Goal: Information Seeking & Learning: Learn about a topic

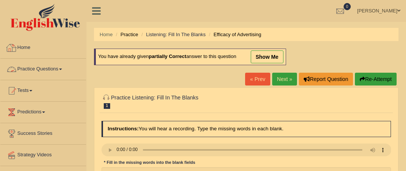
click at [58, 70] on link "Practice Questions" at bounding box center [43, 68] width 86 height 19
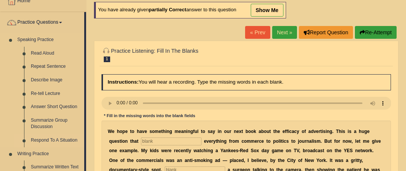
scroll to position [47, 0]
click at [56, 91] on link "Re-tell Lecture" at bounding box center [55, 94] width 57 height 14
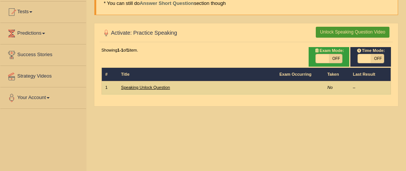
click at [145, 86] on link "Speaking Unlock Question" at bounding box center [145, 87] width 49 height 5
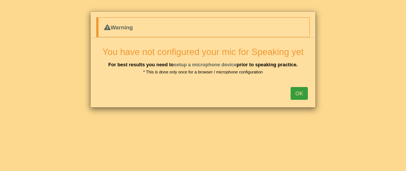
click at [301, 93] on button "OK" at bounding box center [298, 93] width 17 height 13
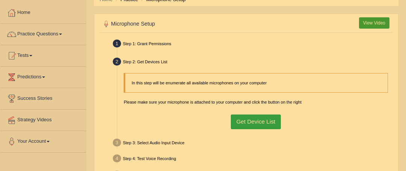
click at [267, 127] on button "Get Device List" at bounding box center [256, 121] width 50 height 15
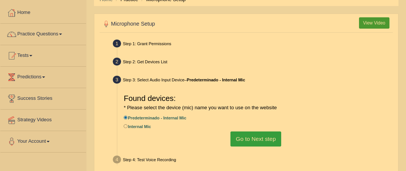
scroll to position [47, 0]
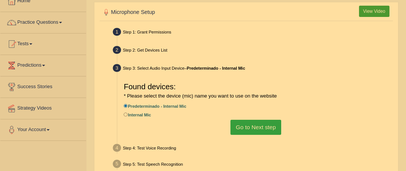
click at [263, 134] on button "Go to Next step" at bounding box center [255, 126] width 51 height 15
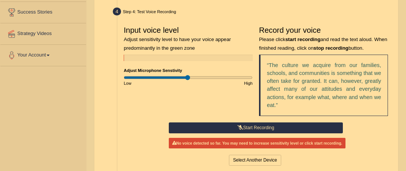
scroll to position [121, 0]
click at [279, 125] on button "Start Recording" at bounding box center [256, 127] width 174 height 11
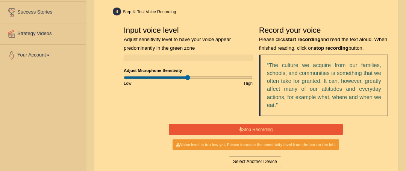
click at [278, 124] on button "Stop Recording" at bounding box center [256, 129] width 174 height 11
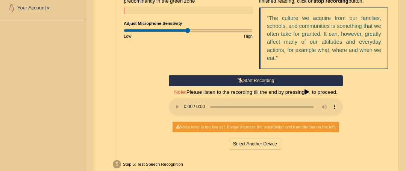
scroll to position [145, 0]
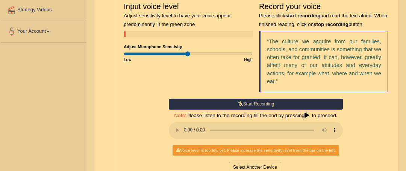
click at [267, 104] on button "Start Recording" at bounding box center [256, 103] width 174 height 11
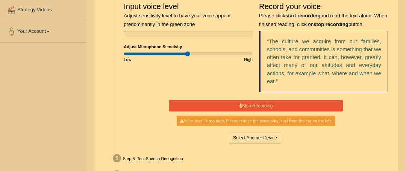
click at [266, 103] on button "Stop Recording" at bounding box center [256, 105] width 174 height 11
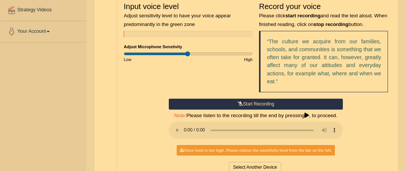
click at [266, 103] on button "Start Recording" at bounding box center [256, 103] width 174 height 11
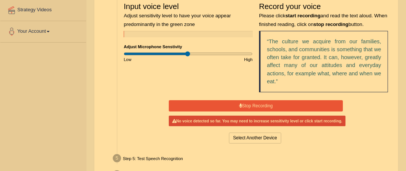
click at [266, 103] on button "Stop Recording" at bounding box center [256, 105] width 174 height 11
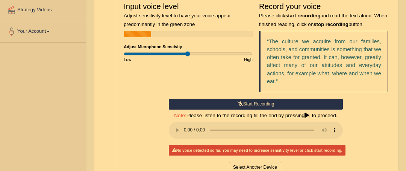
click at [266, 103] on button "Start Recording" at bounding box center [256, 103] width 174 height 11
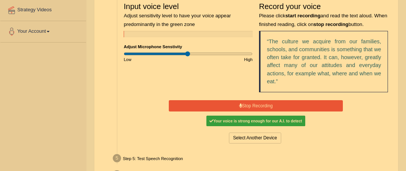
click at [266, 103] on button "Stop Recording" at bounding box center [256, 105] width 174 height 11
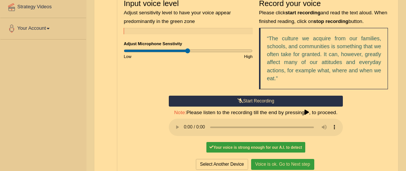
scroll to position [169, 0]
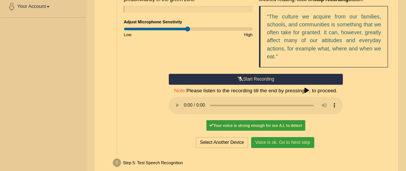
click at [287, 143] on button "Voice is ok. Go to Next step" at bounding box center [282, 142] width 63 height 11
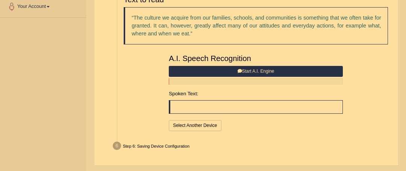
click at [280, 68] on button "Start A.I. Engine" at bounding box center [256, 71] width 174 height 11
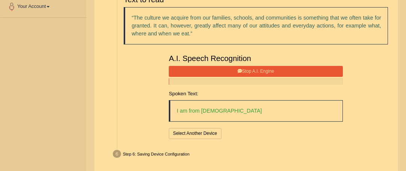
click at [229, 66] on button "Stop A.I. Engine" at bounding box center [256, 71] width 174 height 11
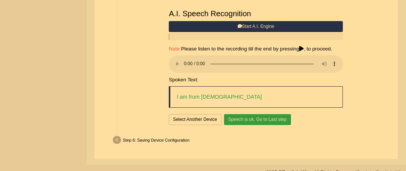
scroll to position [226, 0]
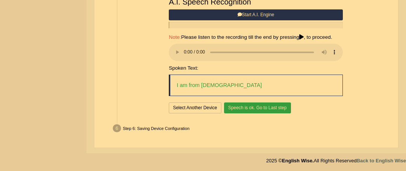
click at [243, 104] on button "Speech is ok. Go to Last step" at bounding box center [257, 107] width 67 height 11
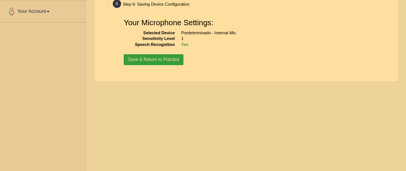
scroll to position [158, 0]
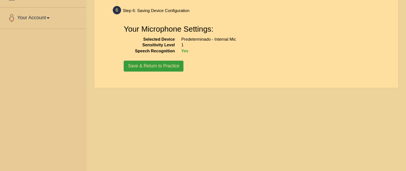
click at [151, 65] on button "Save & Return to Practice" at bounding box center [154, 65] width 60 height 11
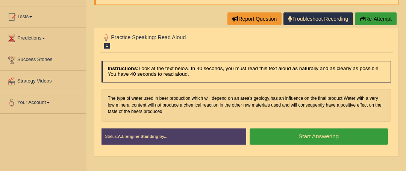
scroll to position [75, 0]
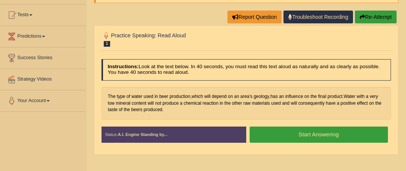
click at [287, 128] on button "Start Answering" at bounding box center [318, 134] width 138 height 16
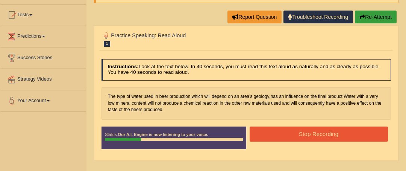
click at [315, 138] on button "Stop Recording" at bounding box center [318, 133] width 138 height 15
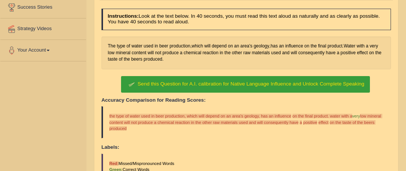
scroll to position [128, 0]
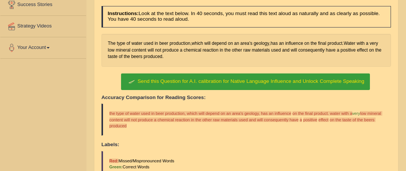
click at [220, 80] on span "Send this Question for A.I. calibration for Native Language Influence and Unloc…" at bounding box center [250, 81] width 226 height 6
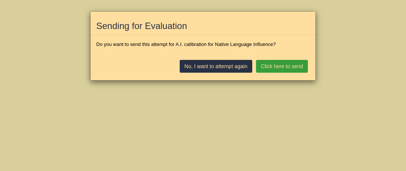
click at [284, 66] on button "Click here to send" at bounding box center [282, 66] width 52 height 13
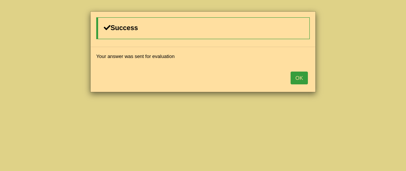
click at [297, 78] on button "OK" at bounding box center [298, 77] width 17 height 13
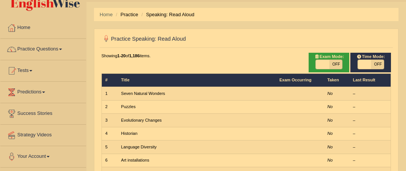
scroll to position [30, 0]
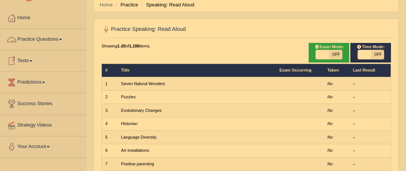
click at [50, 37] on link "Practice Questions" at bounding box center [43, 38] width 86 height 19
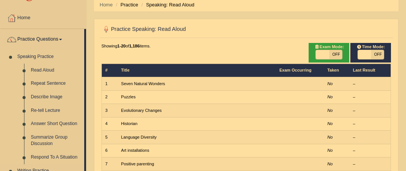
click at [53, 110] on link "Re-tell Lecture" at bounding box center [55, 111] width 57 height 14
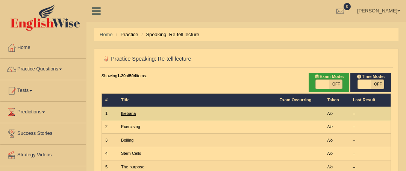
click at [132, 115] on link "Ikebana" at bounding box center [128, 113] width 15 height 5
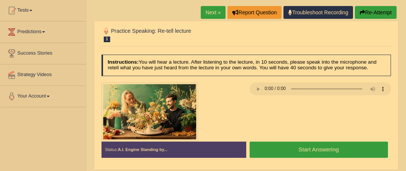
click at [292, 148] on button "Start Answering" at bounding box center [318, 149] width 138 height 16
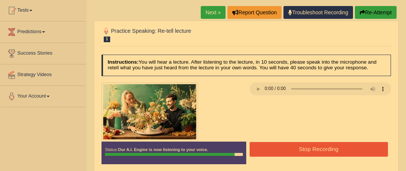
click at [292, 148] on button "Stop Recording" at bounding box center [318, 149] width 138 height 15
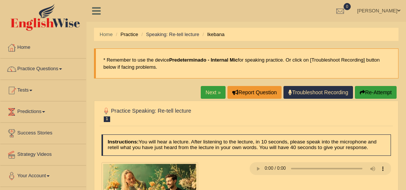
click at [217, 94] on link "Next »" at bounding box center [213, 92] width 25 height 13
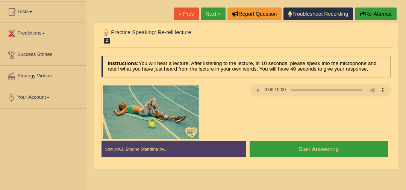
click at [211, 12] on link "Next »" at bounding box center [213, 14] width 25 height 13
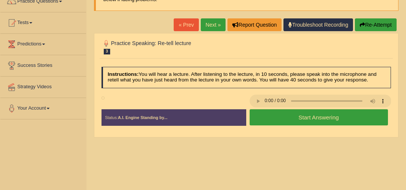
click at [297, 117] on button "Start Answering" at bounding box center [318, 117] width 138 height 16
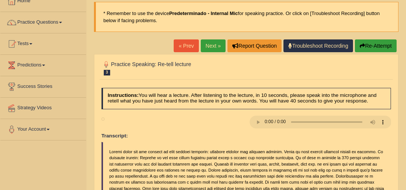
scroll to position [45, 0]
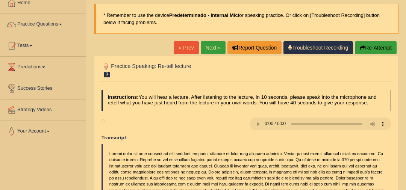
click at [210, 49] on link "Next »" at bounding box center [213, 47] width 25 height 13
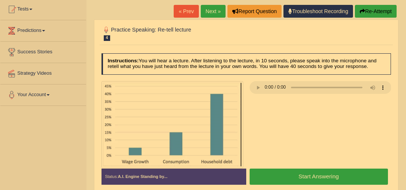
scroll to position [82, 0]
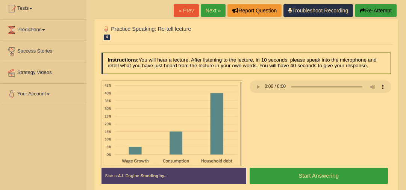
click at [332, 171] on button "Start Answering" at bounding box center [318, 176] width 138 height 16
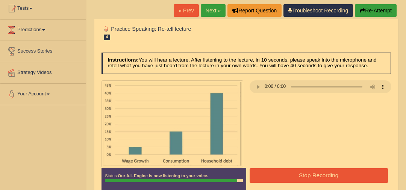
click at [332, 172] on button "Stop Recording" at bounding box center [318, 175] width 138 height 15
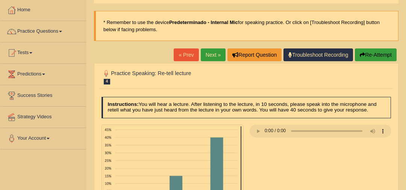
scroll to position [38, 0]
click at [213, 56] on link "Next »" at bounding box center [213, 54] width 25 height 13
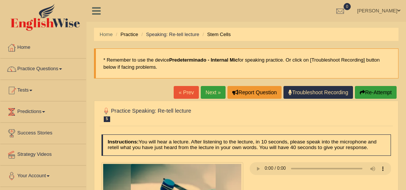
click at [213, 88] on link "Next »" at bounding box center [213, 92] width 25 height 13
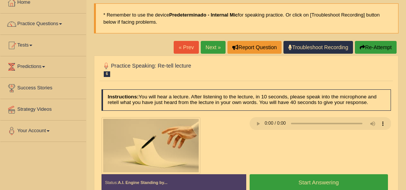
scroll to position [63, 0]
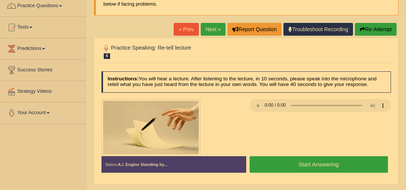
click at [293, 161] on button "Start Answering" at bounding box center [318, 164] width 138 height 16
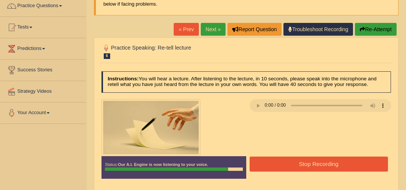
click at [293, 161] on button "Stop Recording" at bounding box center [318, 164] width 138 height 15
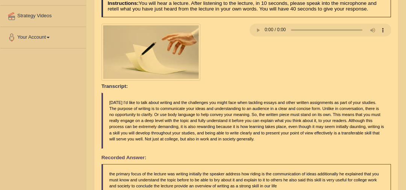
scroll to position [68, 0]
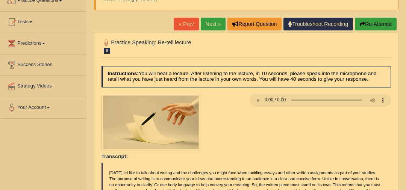
click at [212, 22] on link "Next »" at bounding box center [213, 24] width 25 height 13
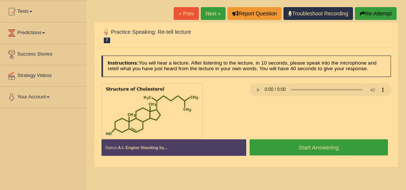
scroll to position [82, 0]
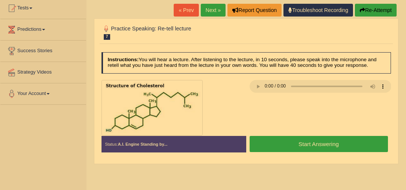
click at [343, 143] on button "Start Answering" at bounding box center [318, 144] width 138 height 16
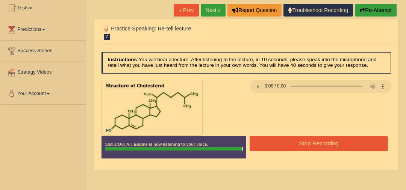
click at [343, 144] on button "Stop Recording" at bounding box center [318, 143] width 138 height 15
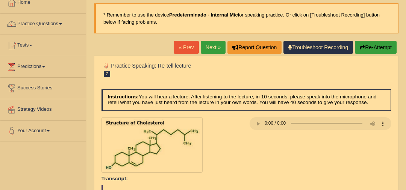
scroll to position [44, 0]
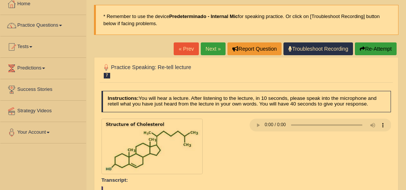
click at [211, 42] on link "Next »" at bounding box center [213, 48] width 25 height 13
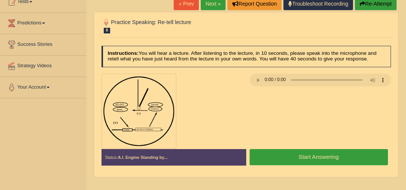
click at [356, 157] on button "Start Answering" at bounding box center [318, 157] width 138 height 16
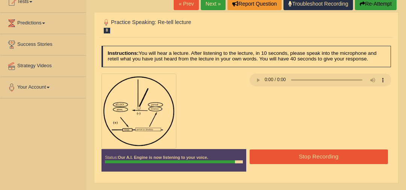
click at [356, 157] on button "Stop Recording" at bounding box center [318, 156] width 138 height 15
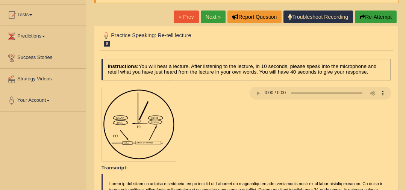
scroll to position [70, 0]
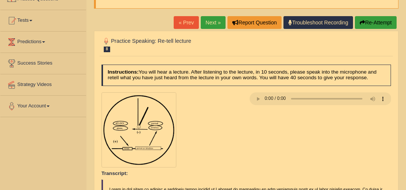
click at [213, 25] on link "Next »" at bounding box center [213, 22] width 25 height 13
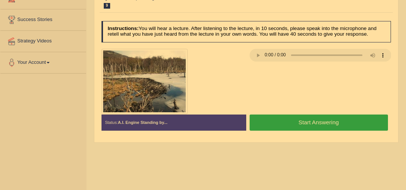
click at [326, 122] on button "Start Answering" at bounding box center [318, 123] width 138 height 16
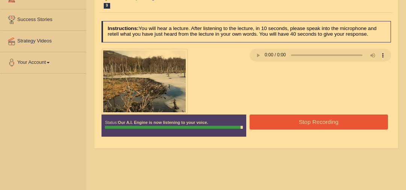
click at [326, 122] on button "Stop Recording" at bounding box center [318, 122] width 138 height 15
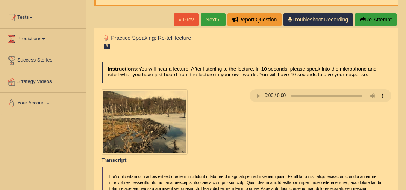
scroll to position [71, 0]
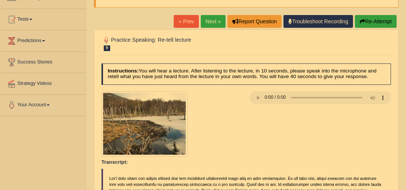
click at [216, 23] on link "Next »" at bounding box center [213, 21] width 25 height 13
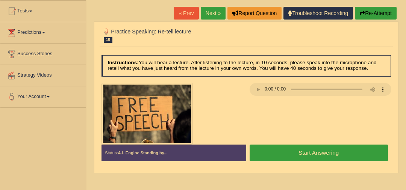
scroll to position [91, 0]
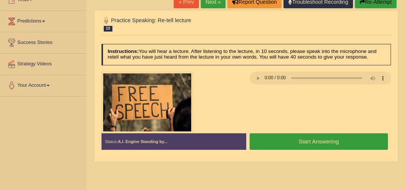
click at [346, 140] on button "Start Answering" at bounding box center [318, 141] width 138 height 16
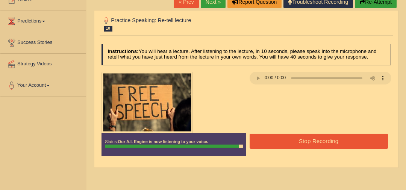
click at [346, 141] on button "Stop Recording" at bounding box center [318, 141] width 138 height 15
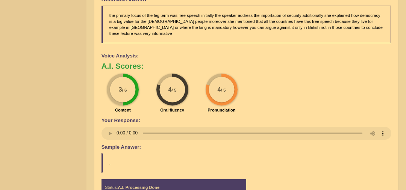
scroll to position [9, 0]
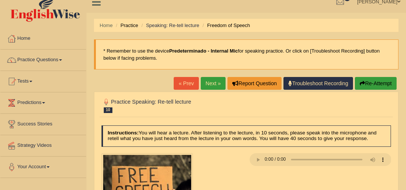
click at [210, 86] on link "Next »" at bounding box center [213, 83] width 25 height 13
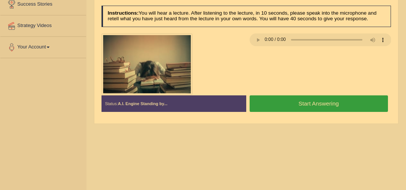
scroll to position [131, 0]
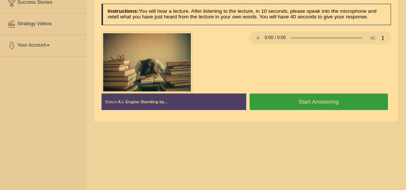
click at [324, 98] on button "Start Answering" at bounding box center [318, 102] width 138 height 16
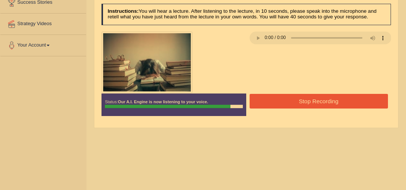
click at [324, 100] on button "Stop Recording" at bounding box center [318, 101] width 138 height 15
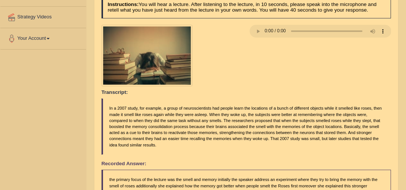
scroll to position [77, 0]
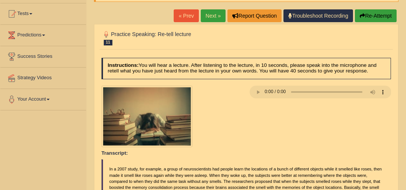
click at [214, 18] on link "Next »" at bounding box center [213, 15] width 25 height 13
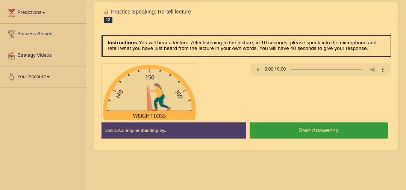
scroll to position [96, 0]
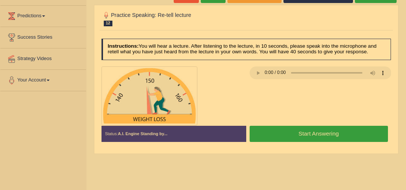
click at [282, 132] on button "Start Answering" at bounding box center [318, 134] width 138 height 16
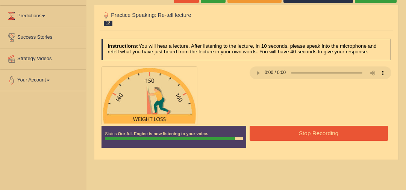
click at [282, 132] on button "Stop Recording" at bounding box center [318, 133] width 138 height 15
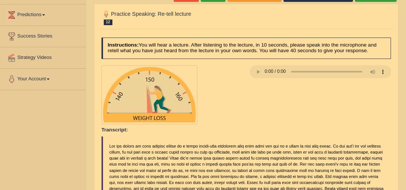
scroll to position [0, 0]
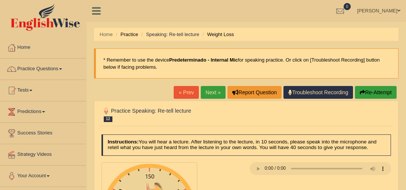
click at [207, 92] on link "Next »" at bounding box center [213, 92] width 25 height 13
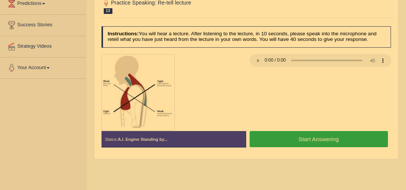
click at [327, 142] on button "Start Answering" at bounding box center [318, 139] width 138 height 16
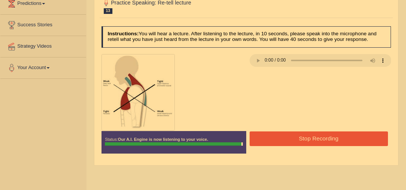
click at [328, 139] on button "Stop Recording" at bounding box center [318, 138] width 138 height 15
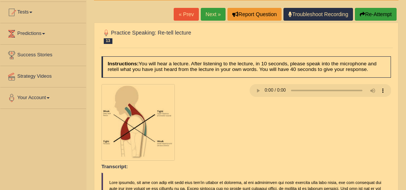
scroll to position [78, 0]
click at [217, 18] on link "Next »" at bounding box center [213, 14] width 25 height 13
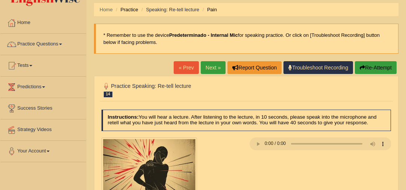
scroll to position [43, 0]
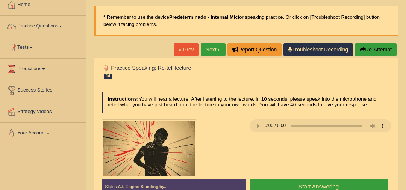
click at [301, 185] on button "Start Answering" at bounding box center [318, 187] width 138 height 16
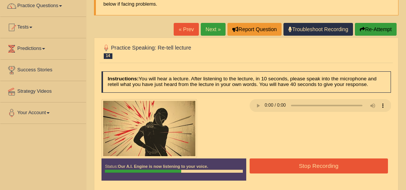
scroll to position [65, 0]
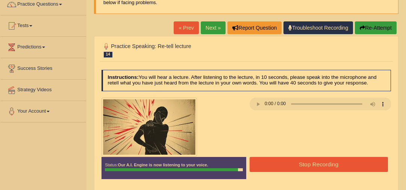
click at [311, 165] on button "Stop Recording" at bounding box center [318, 164] width 138 height 15
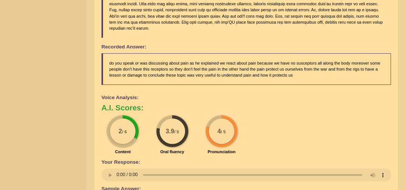
scroll to position [66, 0]
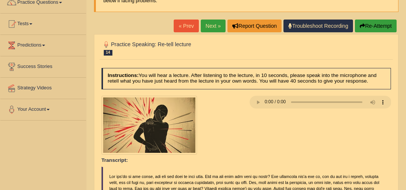
click at [219, 22] on link "Next »" at bounding box center [213, 26] width 25 height 13
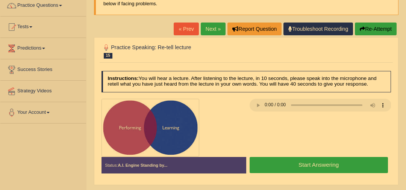
scroll to position [74, 0]
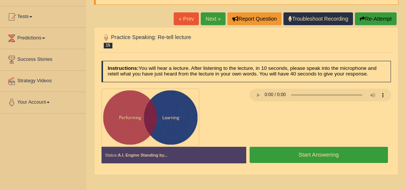
click at [305, 155] on button "Start Answering" at bounding box center [318, 155] width 138 height 16
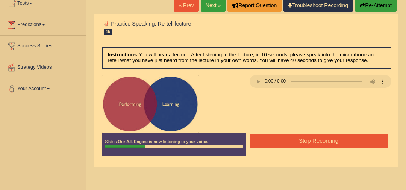
scroll to position [97, 0]
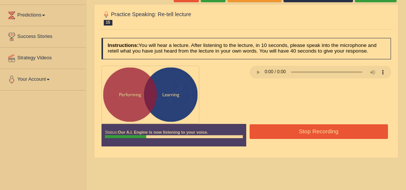
click at [287, 129] on button "Stop Recording" at bounding box center [318, 131] width 138 height 15
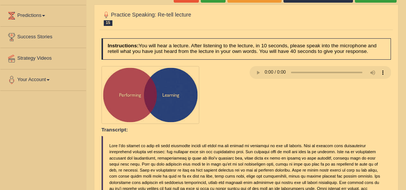
scroll to position [0, 0]
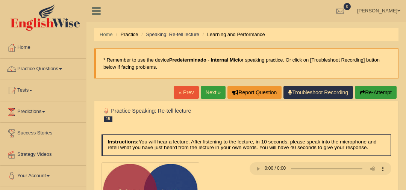
click at [372, 94] on button "Re-Attempt" at bounding box center [376, 92] width 42 height 13
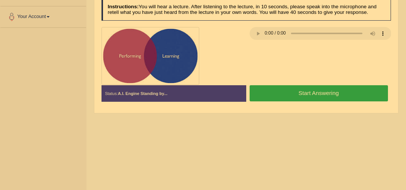
click at [323, 91] on button "Start Answering" at bounding box center [318, 93] width 138 height 16
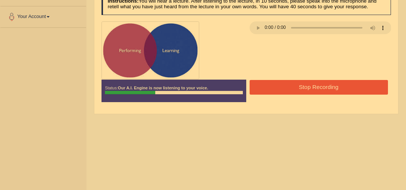
click at [296, 90] on button "Stop Recording" at bounding box center [318, 87] width 138 height 15
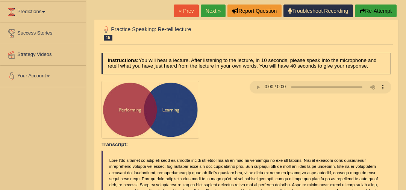
scroll to position [98, 0]
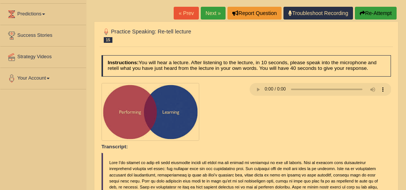
click at [385, 12] on button "Re-Attempt" at bounding box center [376, 13] width 42 height 13
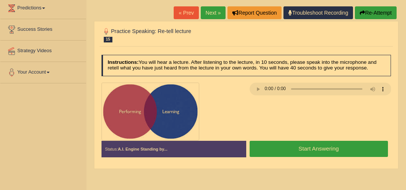
click at [315, 151] on button "Start Answering" at bounding box center [318, 149] width 138 height 16
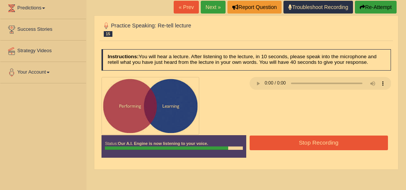
click at [302, 137] on button "Stop Recording" at bounding box center [318, 143] width 138 height 15
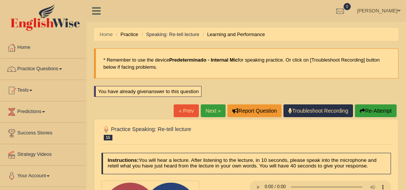
click at [209, 110] on link "Next »" at bounding box center [213, 110] width 25 height 13
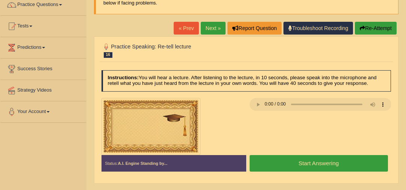
scroll to position [71, 0]
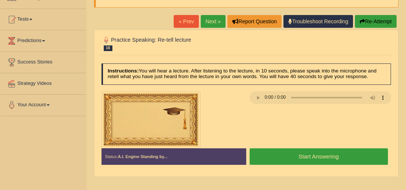
click at [329, 155] on button "Start Answering" at bounding box center [318, 156] width 138 height 16
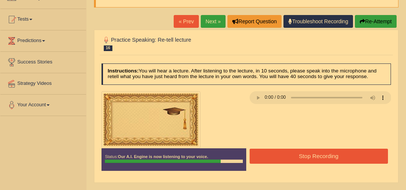
click at [329, 155] on button "Stop Recording" at bounding box center [318, 156] width 138 height 15
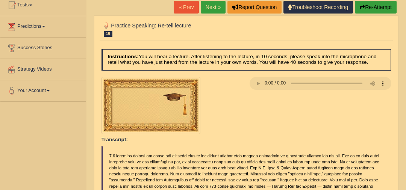
scroll to position [46, 0]
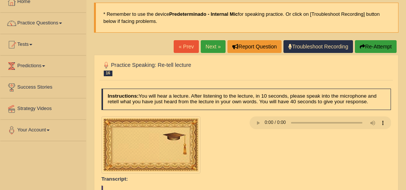
click at [210, 45] on link "Next »" at bounding box center [213, 46] width 25 height 13
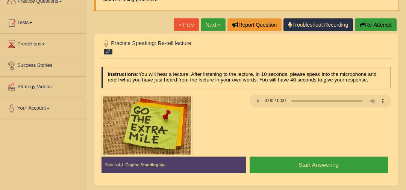
scroll to position [79, 0]
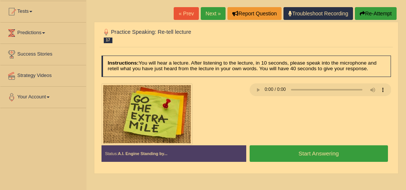
click at [300, 149] on button "Start Answering" at bounding box center [318, 153] width 138 height 16
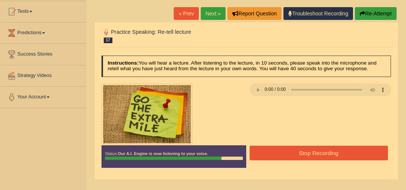
click at [300, 149] on button "Stop Recording" at bounding box center [318, 153] width 138 height 15
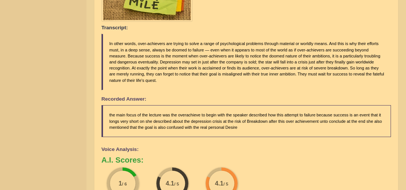
scroll to position [189, 0]
